Goal: Transaction & Acquisition: Book appointment/travel/reservation

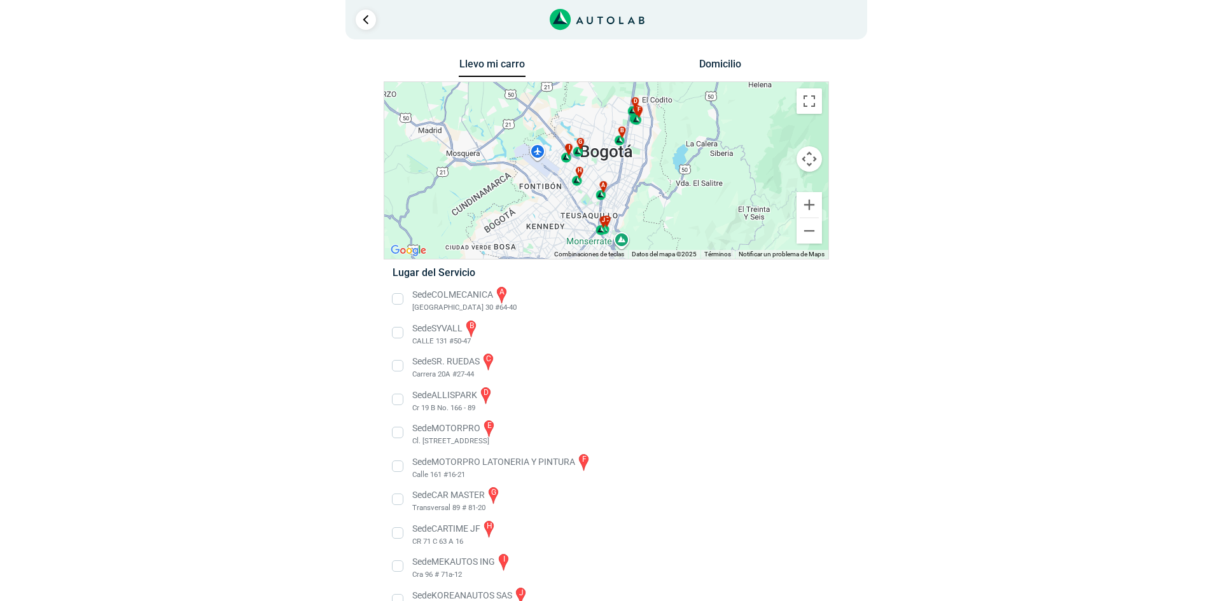
click at [397, 296] on li "Sede COLMECANICA a [GEOGRAPHIC_DATA] 30 #64-40" at bounding box center [606, 299] width 446 height 29
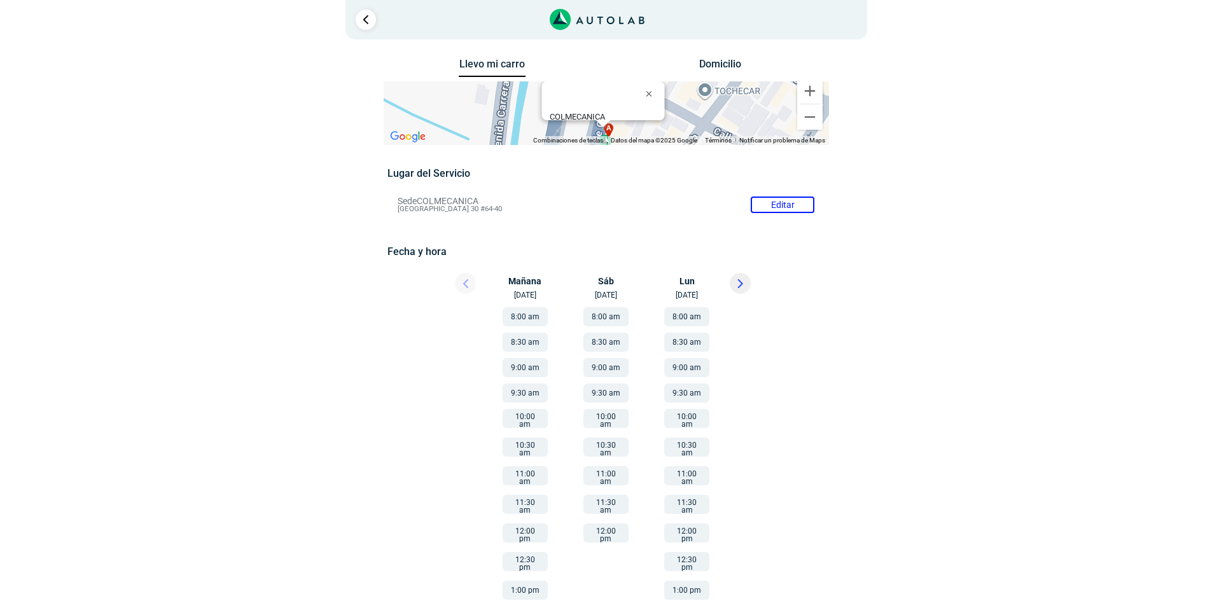
click at [512, 316] on button "8:00 am" at bounding box center [525, 316] width 45 height 19
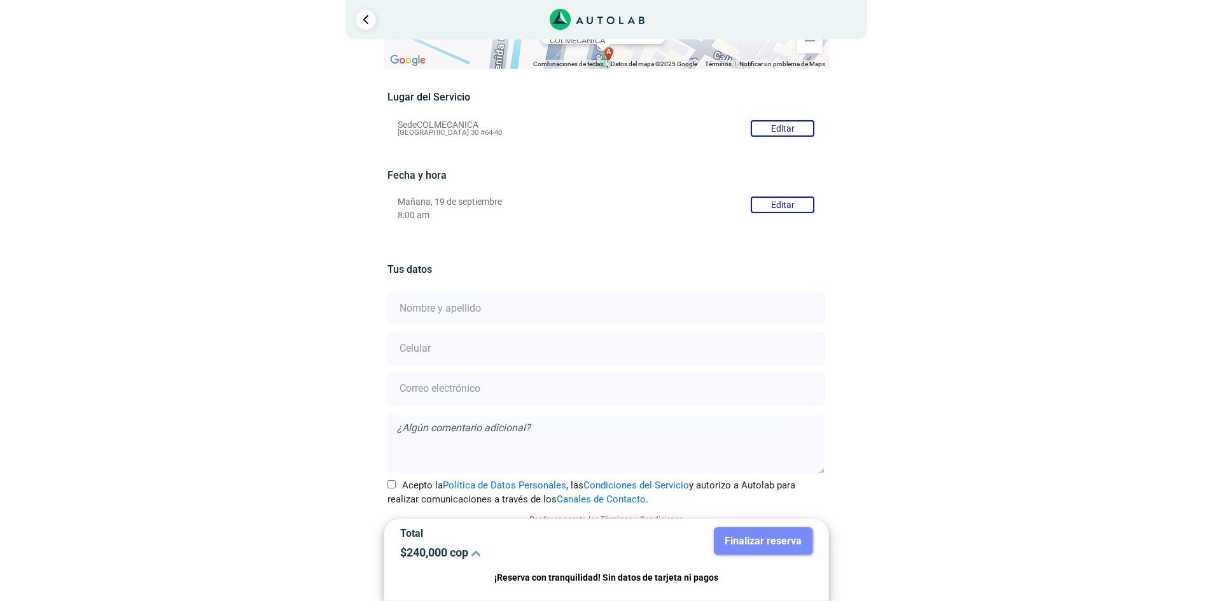
scroll to position [90, 0]
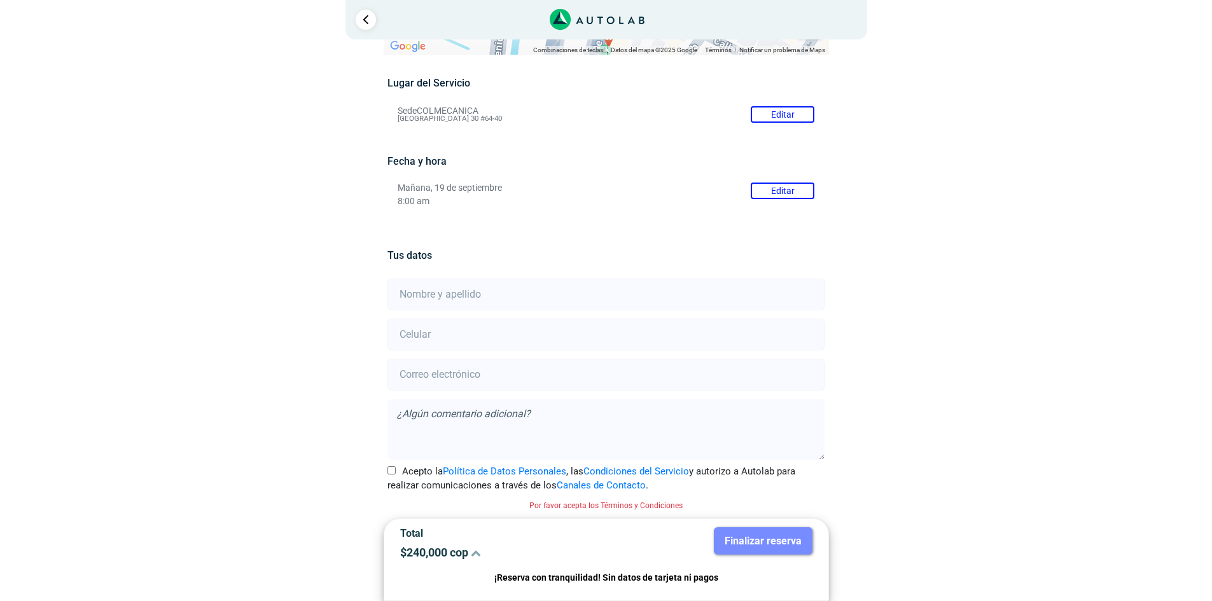
click at [491, 289] on input "text" at bounding box center [605, 295] width 437 height 32
type input "[PERSON_NAME]"
type input "3173049201"
click at [431, 383] on input "email" at bounding box center [605, 375] width 437 height 32
type input "[EMAIL_ADDRESS][DOMAIN_NAME]"
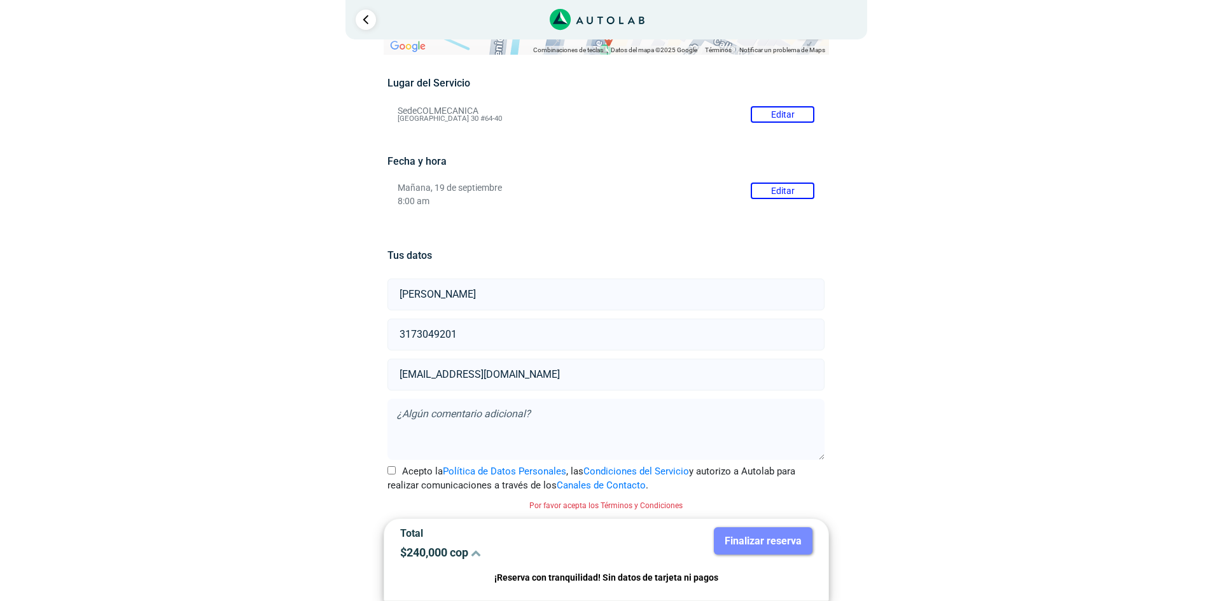
click at [513, 405] on textarea at bounding box center [605, 429] width 437 height 61
click at [394, 468] on input "Acepto la Política de Datos Personales , las Condiciones del Servicio y autoriz…" at bounding box center [391, 470] width 8 height 8
checkbox input "true"
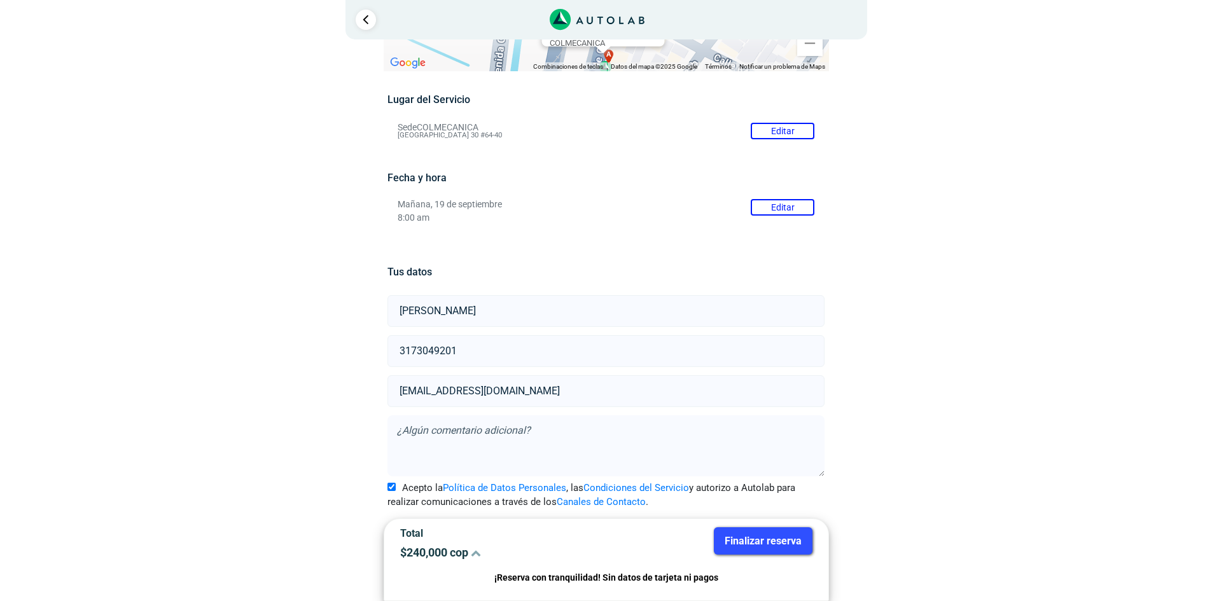
click at [776, 533] on button "Finalizar reserva" at bounding box center [763, 540] width 99 height 27
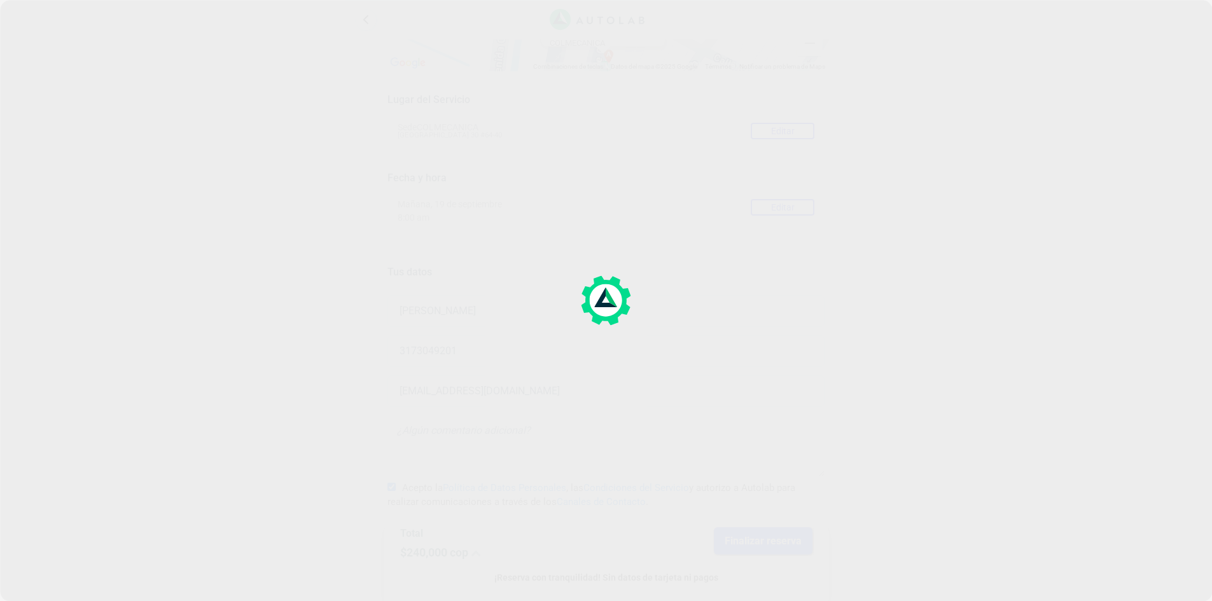
scroll to position [0, 0]
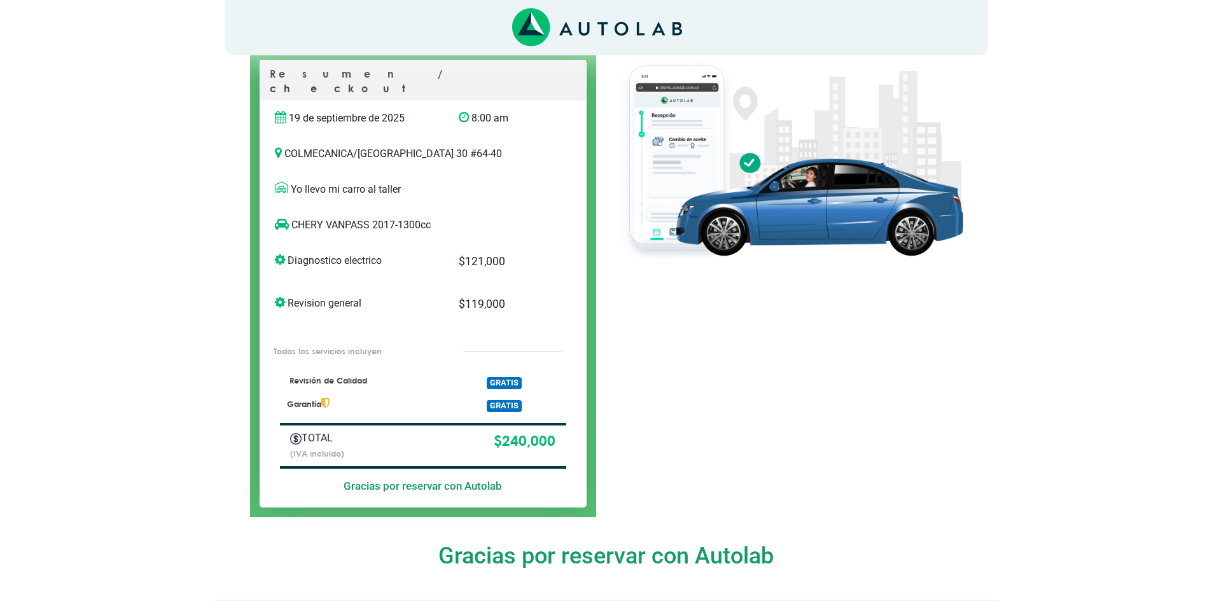
scroll to position [127, 0]
